Goal: Information Seeking & Learning: Understand process/instructions

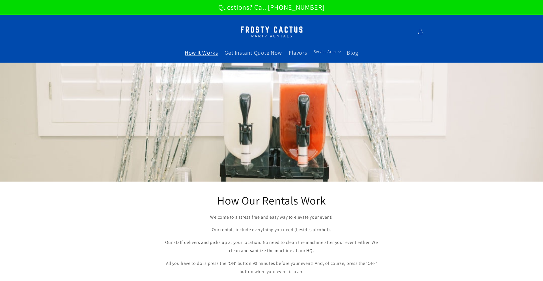
click at [180, 7] on p "Questions? Call [PHONE_NUMBER]" at bounding box center [271, 7] width 543 height 14
drag, startPoint x: 177, startPoint y: 17, endPoint x: 180, endPoint y: 14, distance: 4.6
click at [177, 17] on header "How It Works Get Instant Quote Now Flavors Service Area Service Area [GEOGRAPHI…" at bounding box center [272, 39] width 340 height 48
click at [262, 29] on img at bounding box center [271, 32] width 71 height 18
